Goal: Task Accomplishment & Management: Complete application form

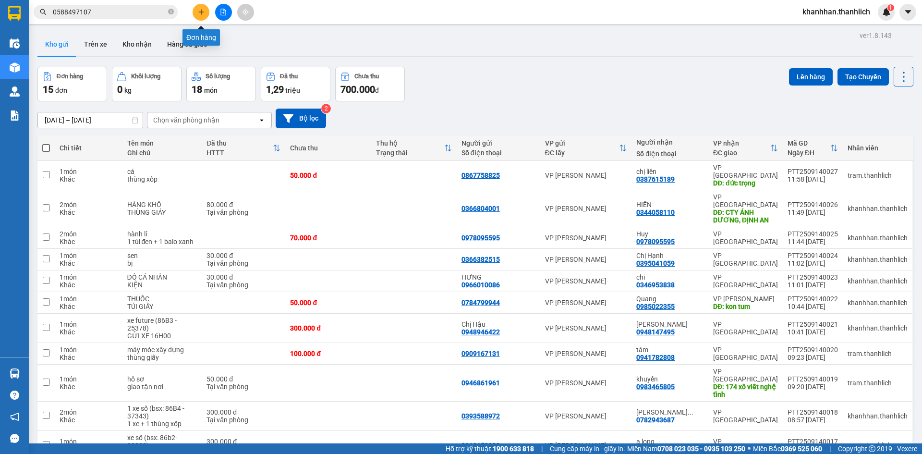
scroll to position [31, 0]
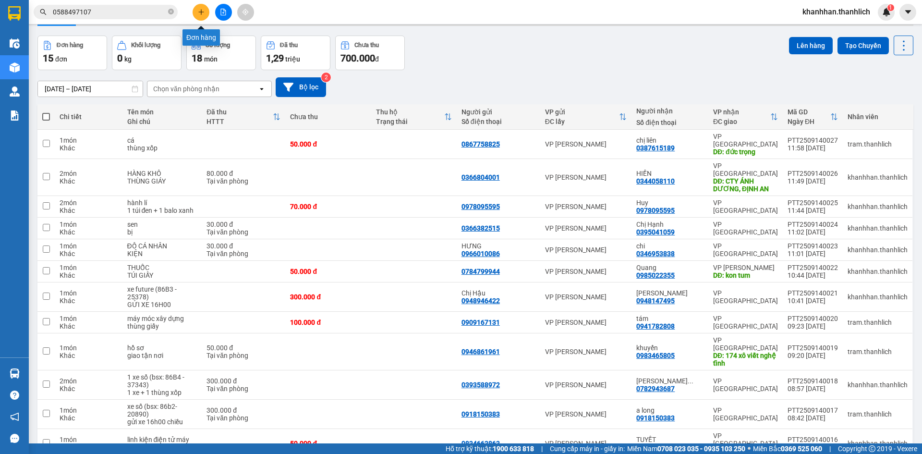
click at [199, 13] on icon "plus" at bounding box center [201, 12] width 7 height 7
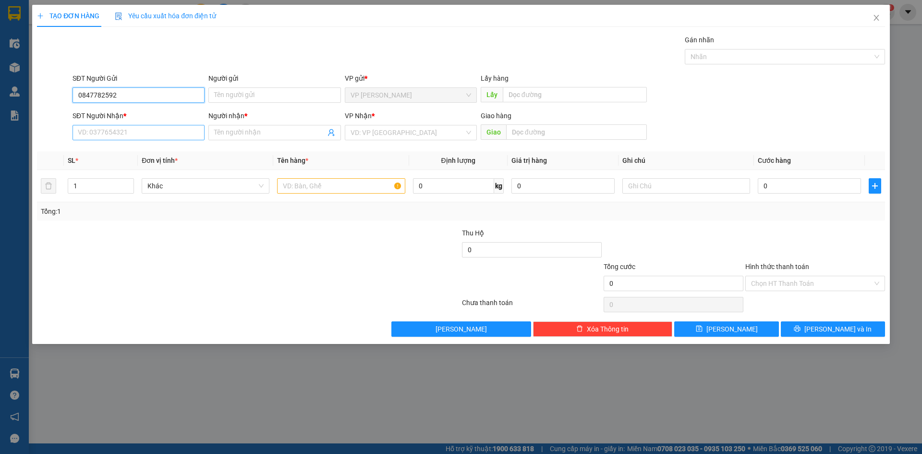
type input "0847782592"
click at [157, 130] on input "SĐT Người Nhận *" at bounding box center [139, 132] width 132 height 15
type input "0777933921"
click at [230, 129] on input "Người nhận *" at bounding box center [269, 132] width 111 height 11
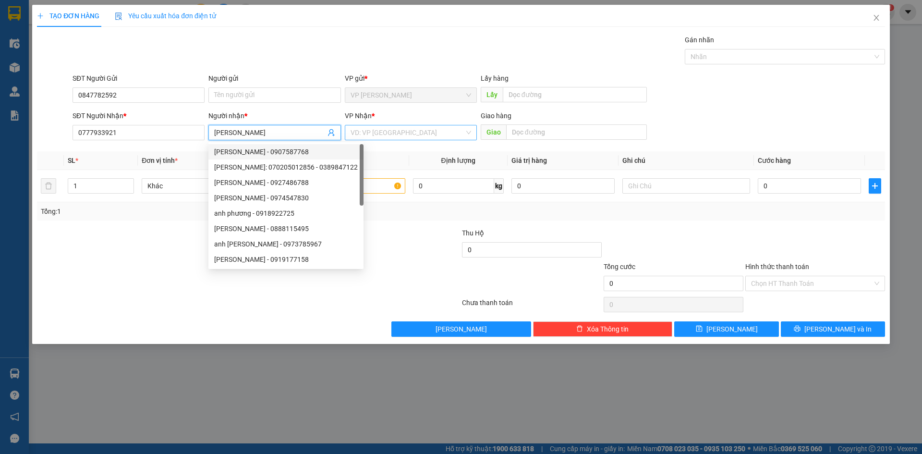
type input "[PERSON_NAME]"
click at [389, 132] on input "search" at bounding box center [408, 132] width 114 height 14
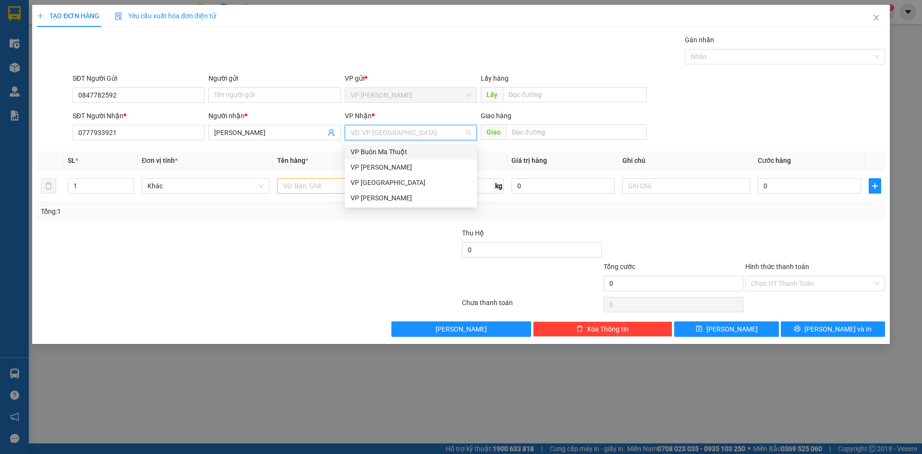
click at [399, 151] on div "VP Buôn Ma Thuột" at bounding box center [411, 151] width 121 height 11
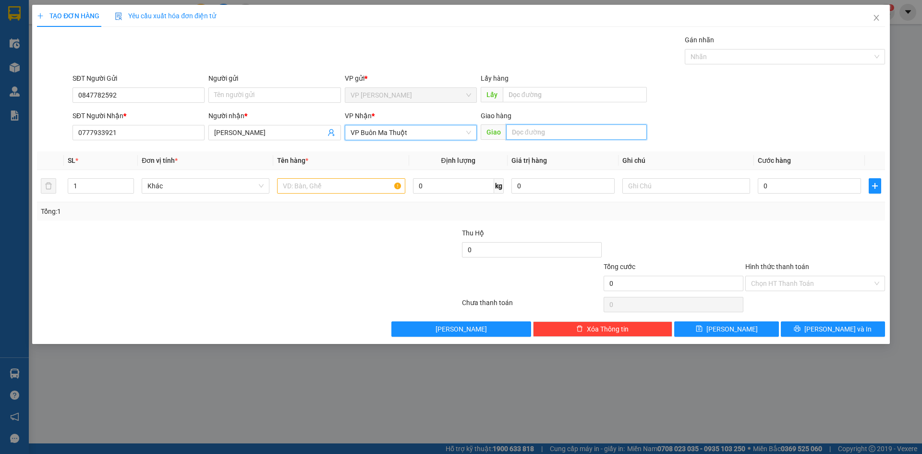
click at [526, 133] on input "text" at bounding box center [576, 131] width 141 height 15
type input "d"
type input "đak lak"
click at [336, 192] on input "text" at bounding box center [341, 185] width 128 height 15
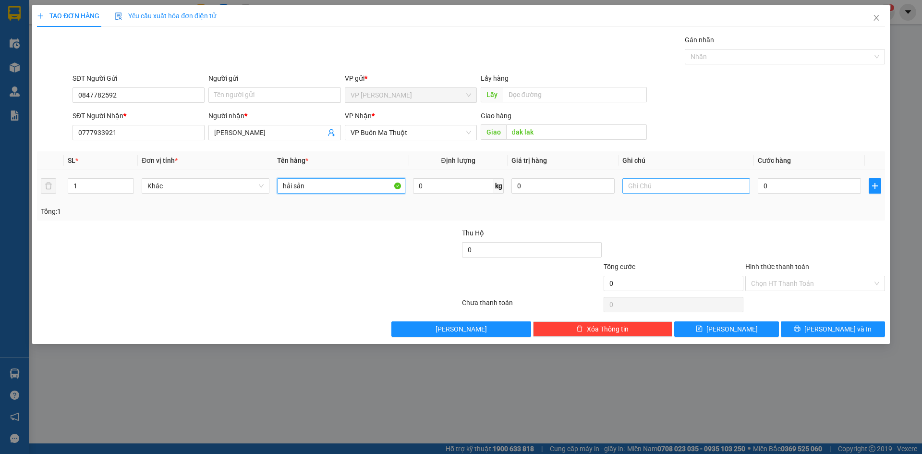
type input "hải sản"
click at [641, 189] on input "text" at bounding box center [686, 185] width 128 height 15
type input "thùng xốp"
click at [823, 180] on input "0" at bounding box center [809, 185] width 103 height 15
type input "2"
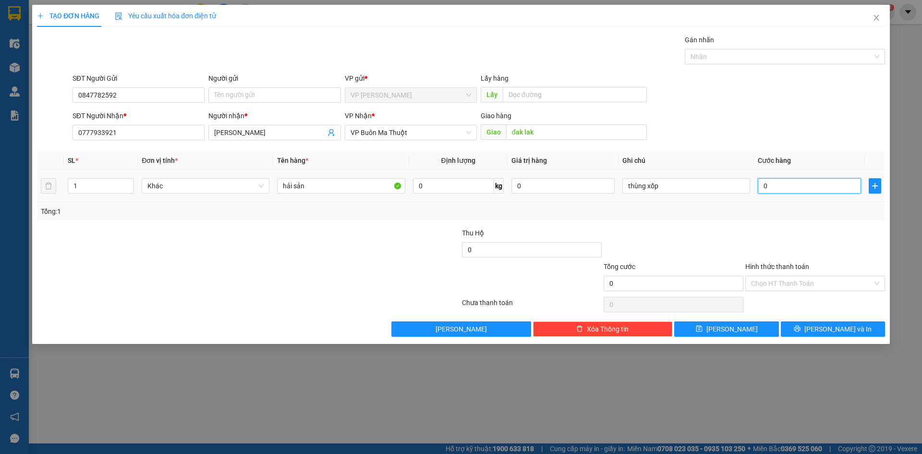
type input "2"
type input "20"
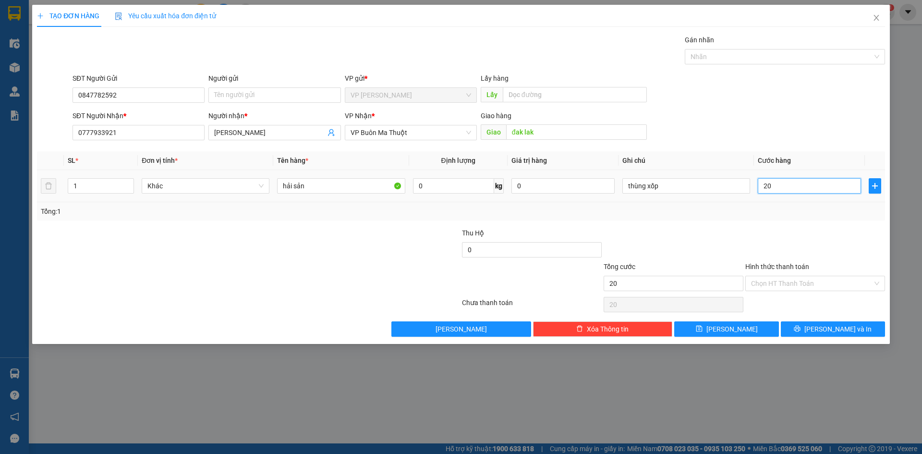
type input "200"
type input "2.000"
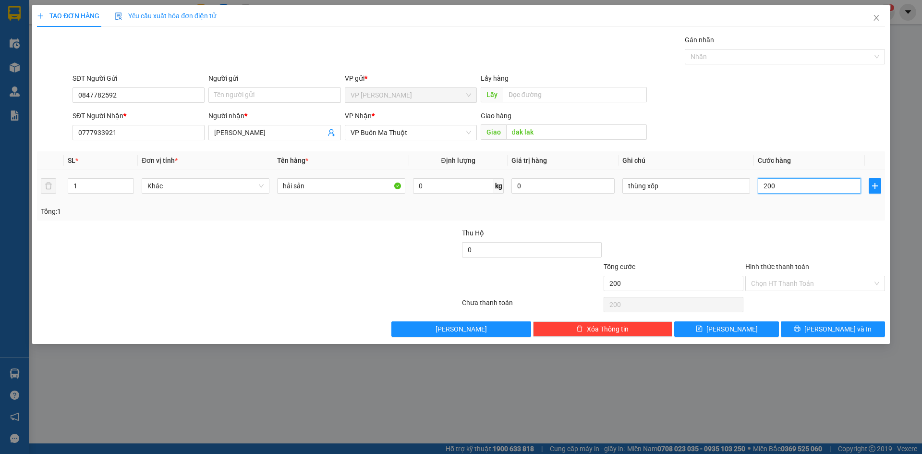
type input "2.000"
type input "20.000"
type input "200.000"
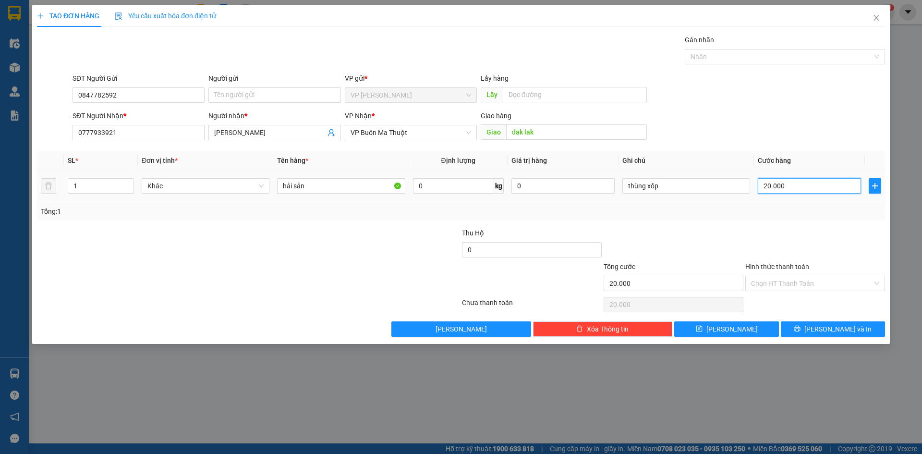
type input "200.000"
click at [715, 184] on input "thùng xốp" at bounding box center [686, 185] width 128 height 15
click at [625, 189] on input "thùng xốp" at bounding box center [686, 185] width 128 height 15
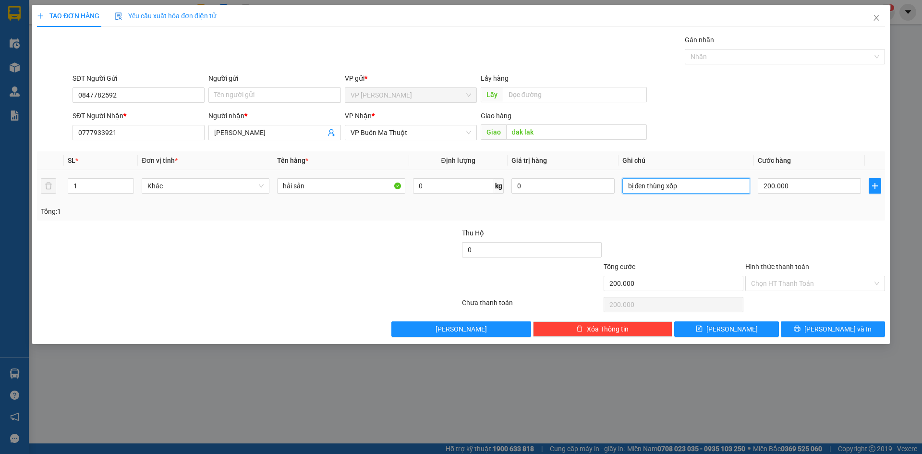
click at [699, 189] on input "bị đen thùng xốp" at bounding box center [686, 185] width 128 height 15
type input "bị đen thùng xốp (ck cô đào)"
click at [792, 268] on label "Hình thức thanh toán" at bounding box center [777, 267] width 64 height 8
click at [792, 276] on input "Hình thức thanh toán" at bounding box center [811, 283] width 121 height 14
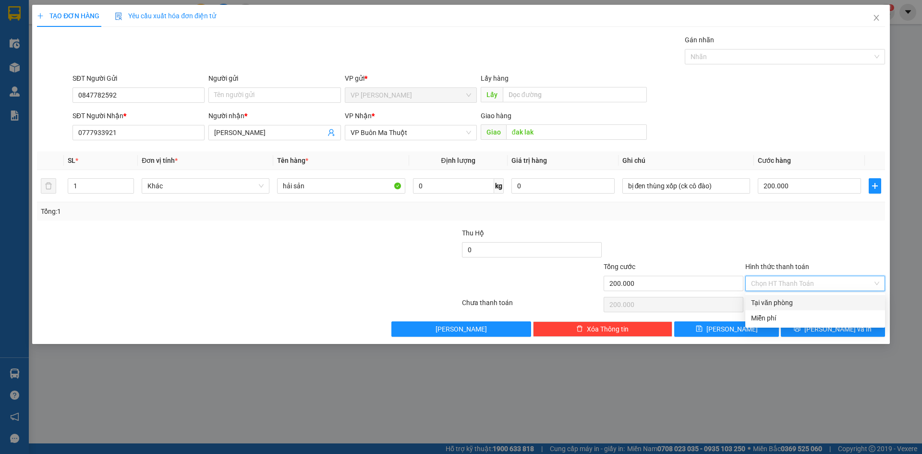
click at [795, 281] on input "Hình thức thanh toán" at bounding box center [811, 283] width 121 height 14
click at [784, 302] on div "Tại văn phòng" at bounding box center [815, 302] width 128 height 11
type input "0"
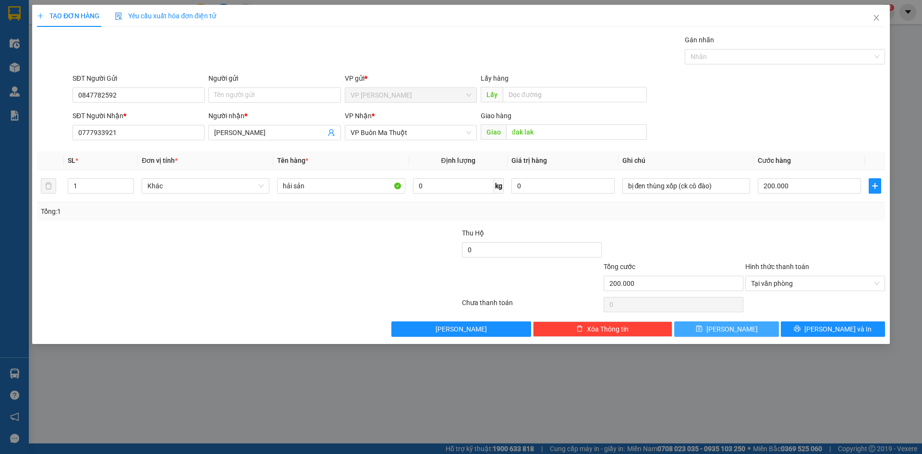
click at [755, 325] on button "[PERSON_NAME]" at bounding box center [726, 328] width 104 height 15
type input "0"
